Goal: Task Accomplishment & Management: Use online tool/utility

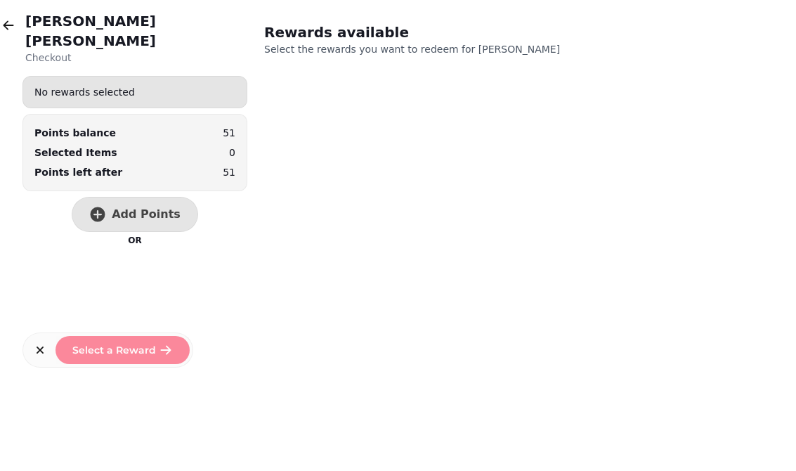
click at [20, 33] on button "button" at bounding box center [8, 25] width 28 height 28
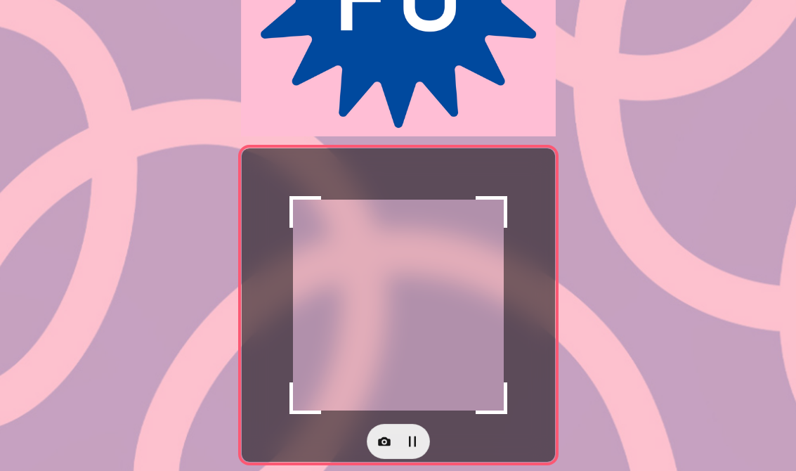
scroll to position [235, 0]
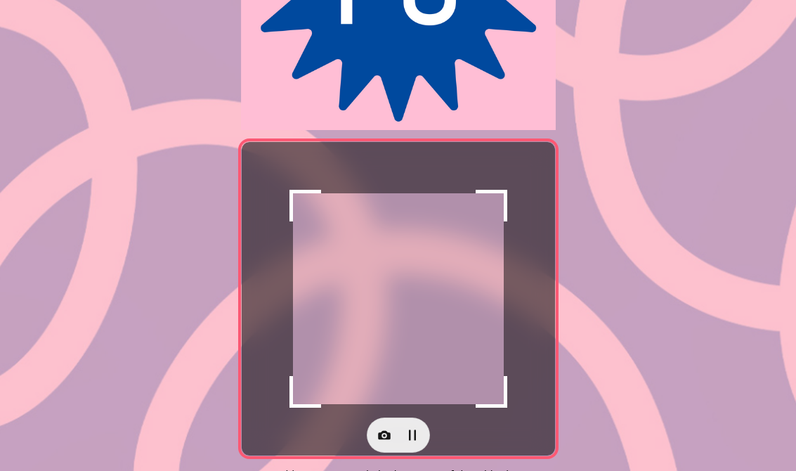
click at [377, 441] on icon "button" at bounding box center [384, 435] width 14 height 14
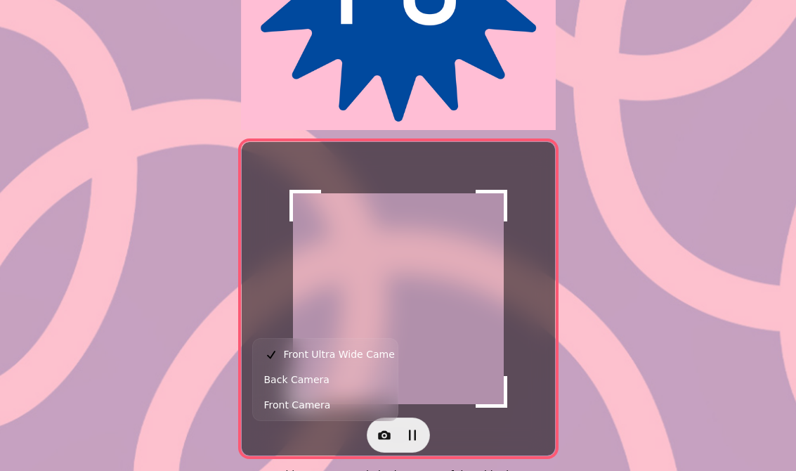
click at [320, 368] on button "Back Camera" at bounding box center [325, 379] width 139 height 25
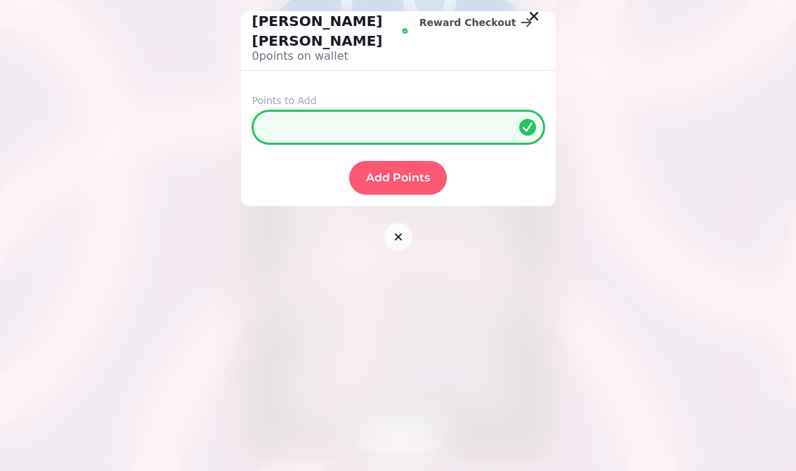
click at [439, 110] on input "*" at bounding box center [398, 127] width 292 height 34
type input "**"
click at [384, 134] on form "Points to Add ** Add Points" at bounding box center [398, 144] width 315 height 124
click at [393, 172] on span "Add Points" at bounding box center [398, 177] width 64 height 11
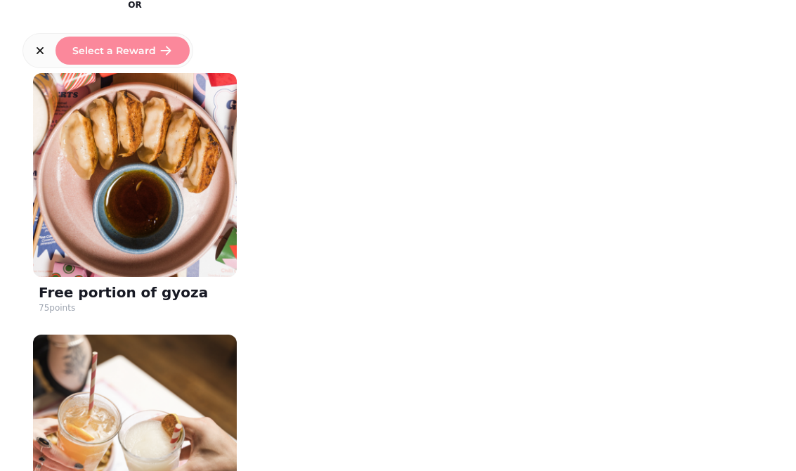
click at [793, 359] on div "[PERSON_NAME] Checkout No rewards selected Points balance 78 Selected Items 0 P…" at bounding box center [398, 235] width 796 height 471
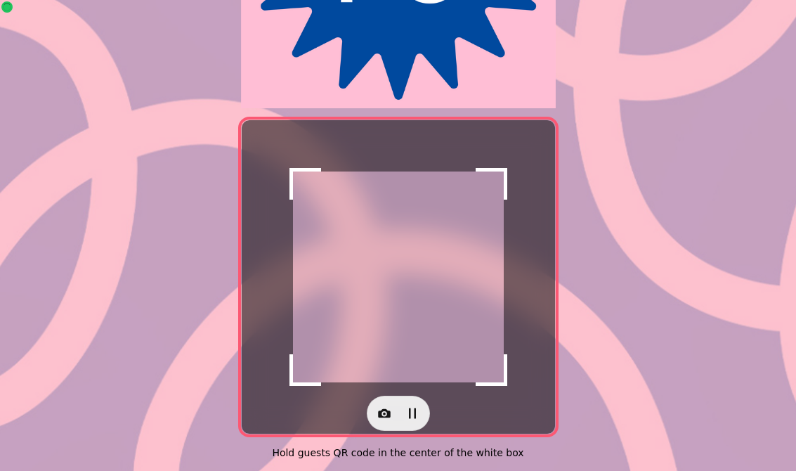
scroll to position [266, 0]
click at [386, 406] on icon "button" at bounding box center [384, 413] width 14 height 14
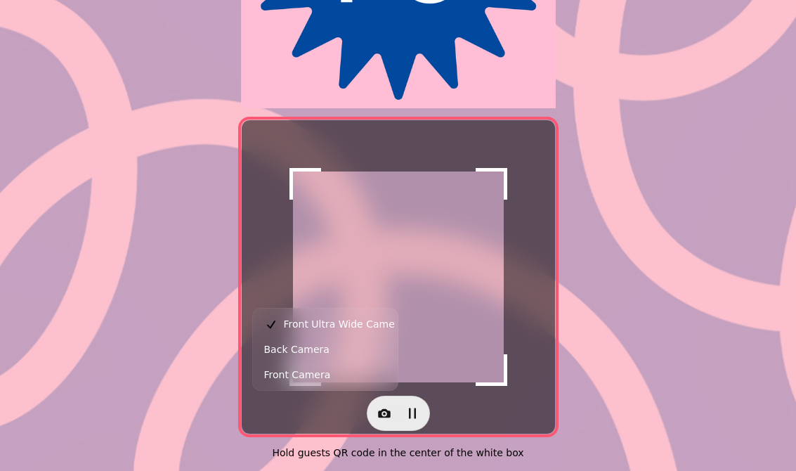
click at [338, 357] on button "Back Camera" at bounding box center [325, 349] width 139 height 25
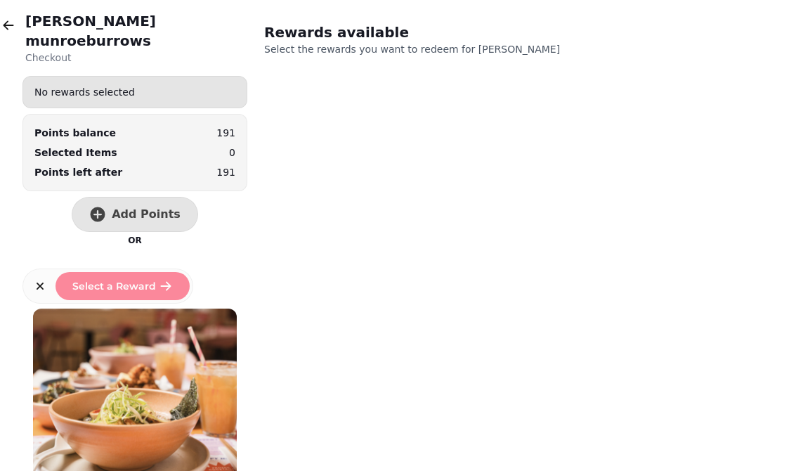
click at [142, 209] on span "Add Points" at bounding box center [146, 214] width 69 height 11
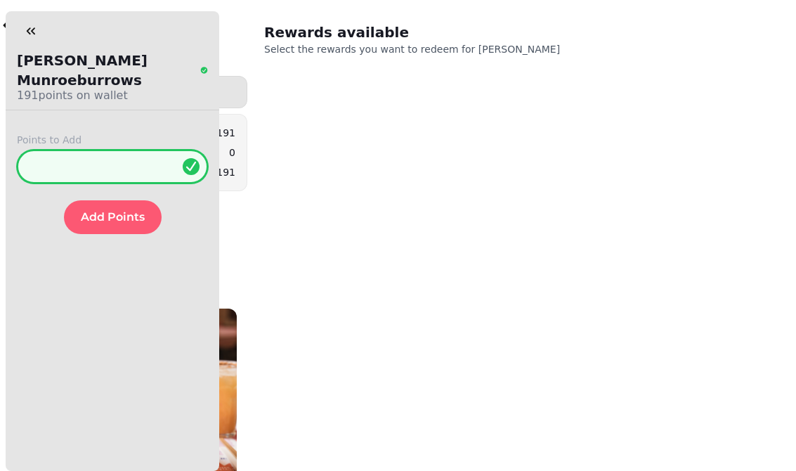
click at [94, 150] on input "*" at bounding box center [112, 167] width 191 height 34
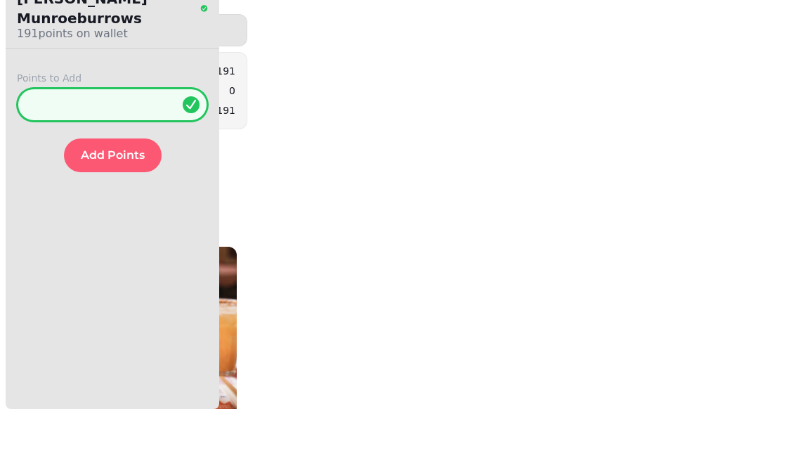
type input "**"
click at [118, 211] on span "Add Points" at bounding box center [113, 216] width 64 height 11
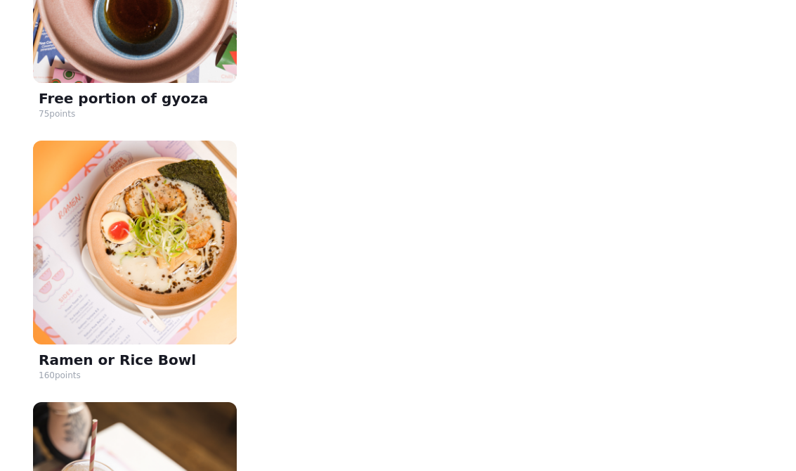
scroll to position [1215, 0]
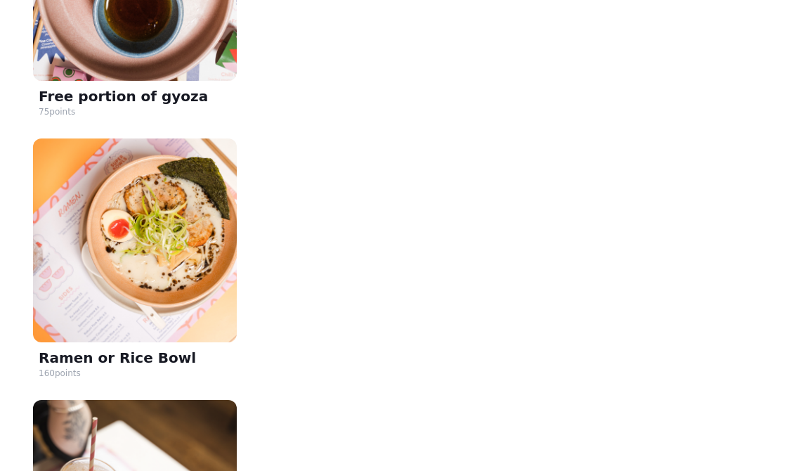
click at [188, 208] on img at bounding box center [135, 240] width 204 height 204
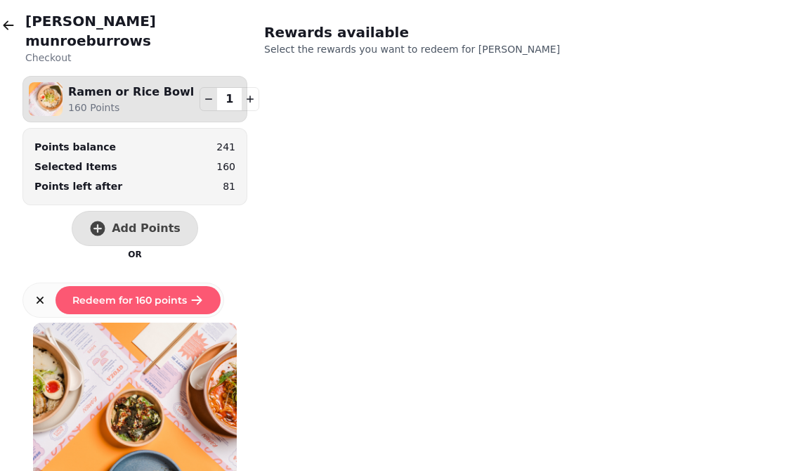
scroll to position [0, 0]
click at [171, 286] on button "Redeem for 160 points" at bounding box center [138, 300] width 165 height 28
